Goal: Communication & Community: Answer question/provide support

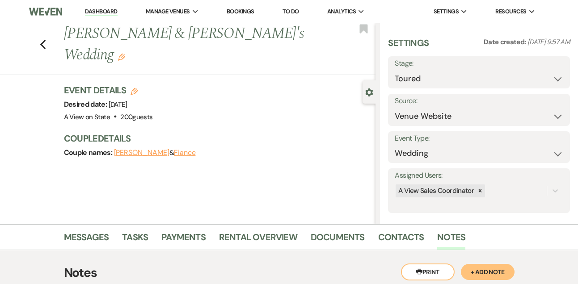
select select "5"
click at [99, 12] on link "Dashboard" at bounding box center [101, 12] width 32 height 8
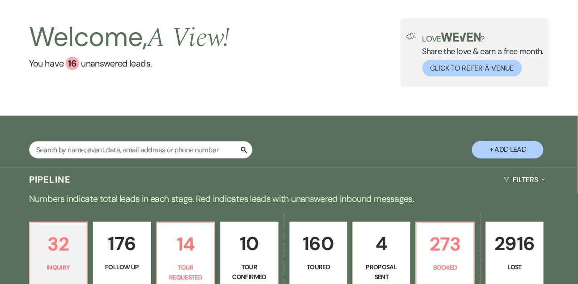
scroll to position [61, 0]
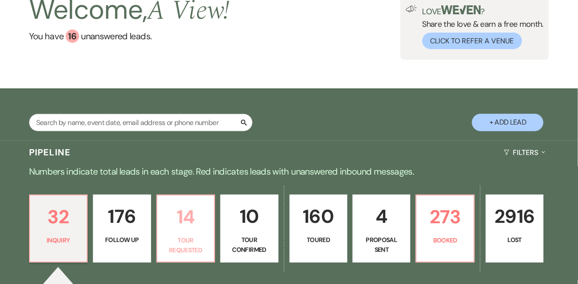
click at [190, 240] on link "14 Tour Requested" at bounding box center [186, 229] width 59 height 68
select select "2"
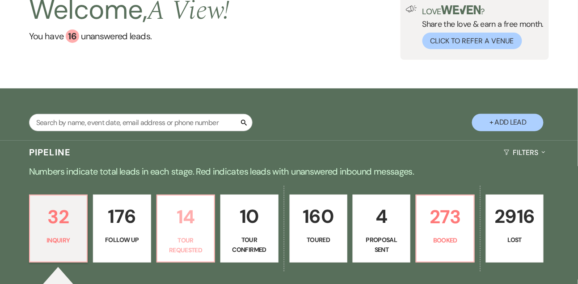
select select "2"
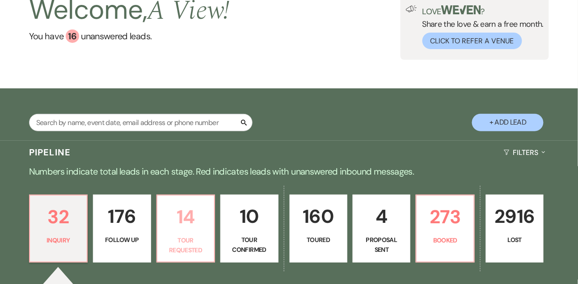
select select "2"
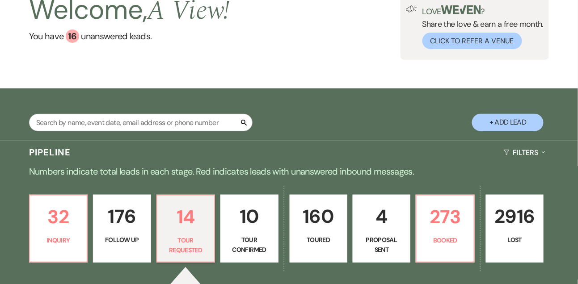
select select "2"
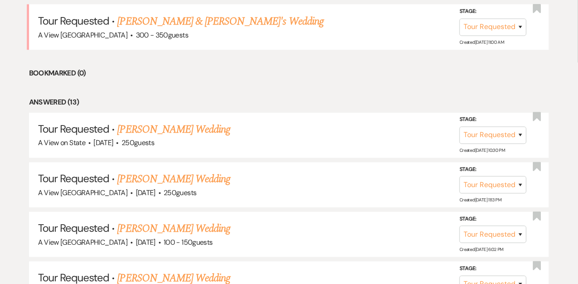
scroll to position [318, 0]
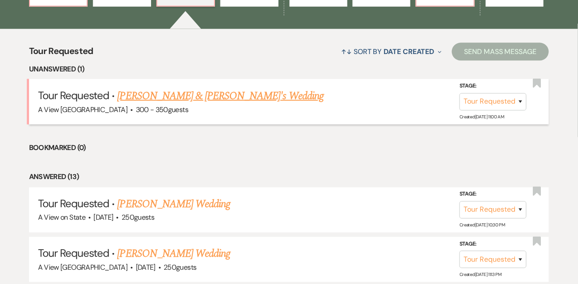
click at [215, 97] on link "[PERSON_NAME] & [PERSON_NAME]'s Wedding" at bounding box center [221, 96] width 207 height 16
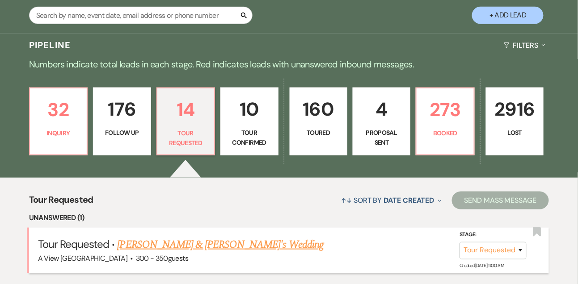
select select "2"
select select "22"
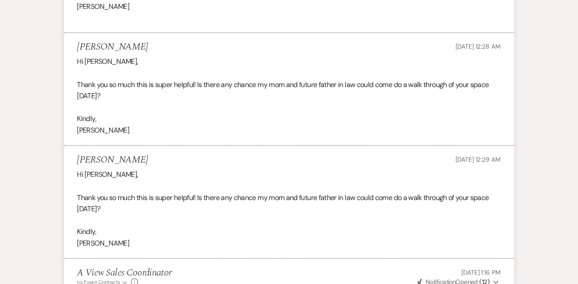
scroll to position [1395, 0]
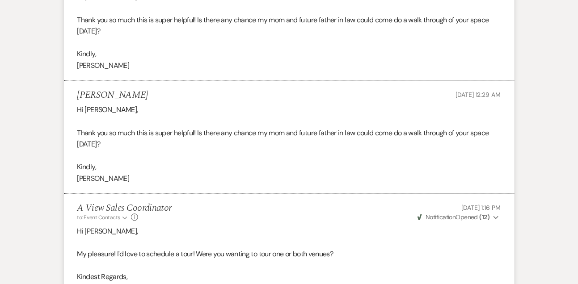
click at [111, 96] on h5 "[PERSON_NAME]" at bounding box center [112, 95] width 71 height 11
copy h5 "[PERSON_NAME]"
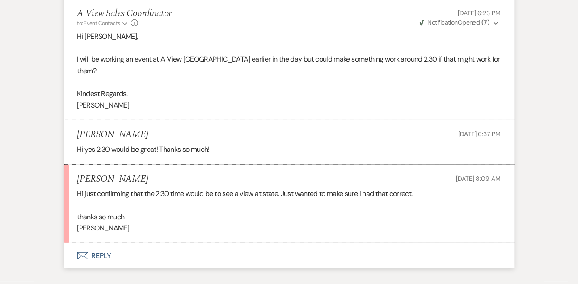
scroll to position [1747, 0]
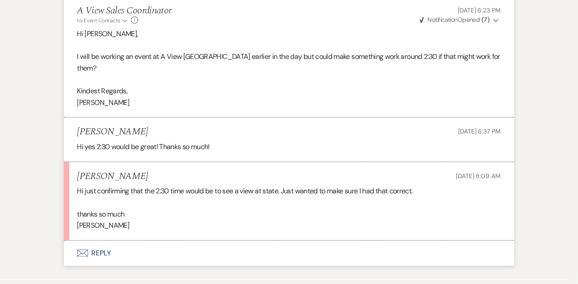
click at [97, 244] on button "Envelope Reply" at bounding box center [289, 253] width 451 height 25
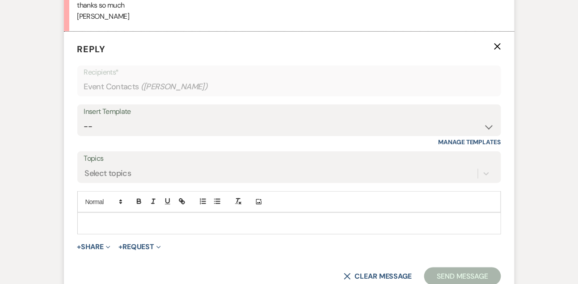
scroll to position [1966, 0]
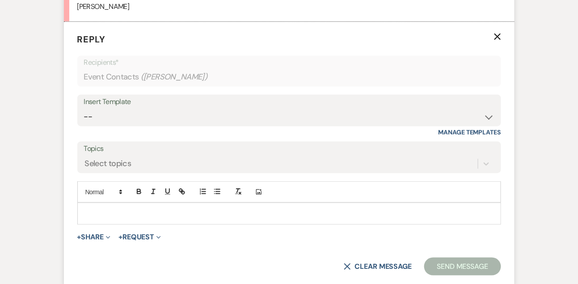
click at [110, 209] on p at bounding box center [290, 214] width 410 height 10
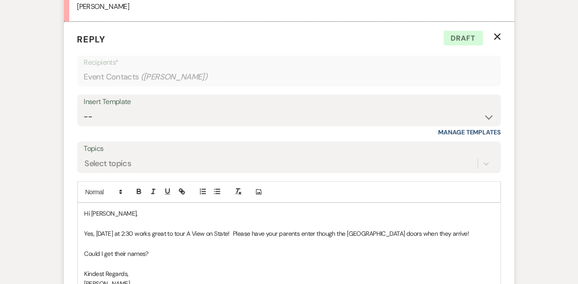
click at [319, 229] on p "Yes, [DATE] at 2:30 works great to tour A View on State! Please have your paren…" at bounding box center [290, 234] width 410 height 10
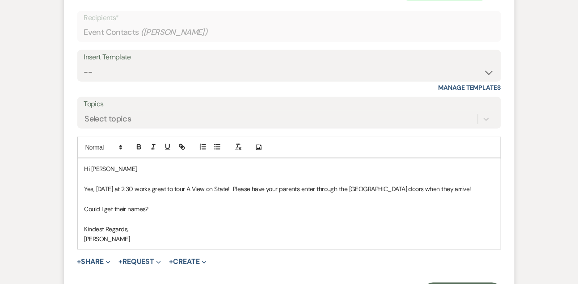
scroll to position [2023, 0]
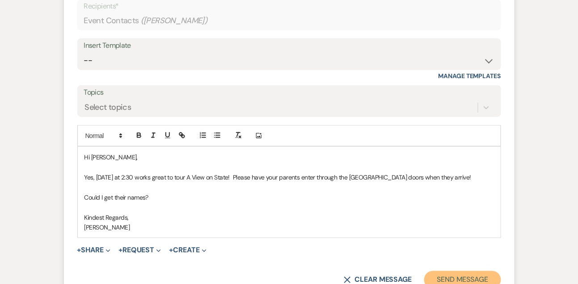
click at [462, 271] on button "Send Message" at bounding box center [462, 280] width 76 height 18
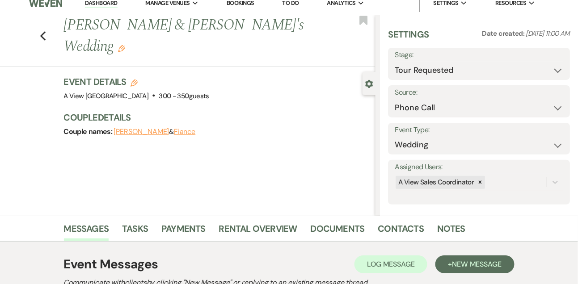
scroll to position [0, 0]
